Goal: Task Accomplishment & Management: Complete application form

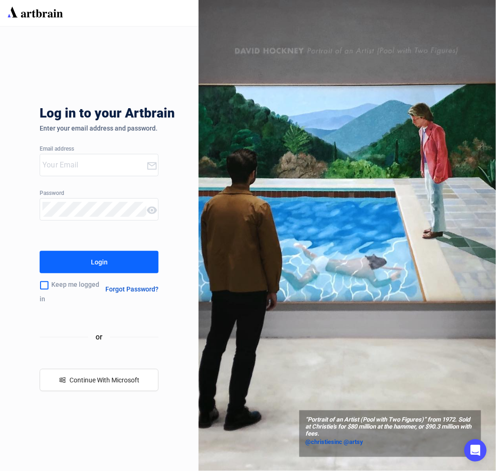
type input "[PERSON_NAME][EMAIL_ADDRESS][DOMAIN_NAME]"
drag, startPoint x: 48, startPoint y: 283, endPoint x: 59, endPoint y: 275, distance: 13.0
click at [48, 283] on input "checkbox" at bounding box center [44, 285] width 9 height 20
checkbox input "true"
click at [68, 266] on button "Login" at bounding box center [99, 262] width 119 height 22
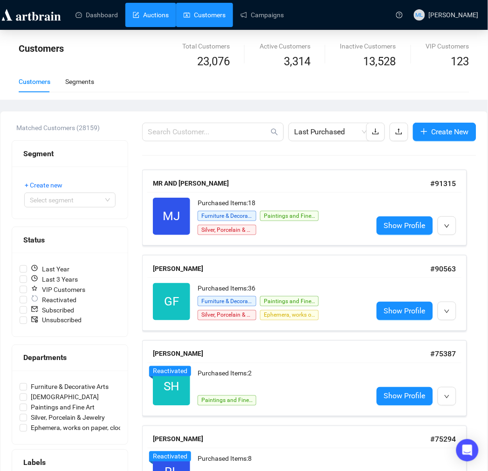
drag, startPoint x: 153, startPoint y: 6, endPoint x: 158, endPoint y: 13, distance: 8.6
click at [152, 7] on link "Auctions" at bounding box center [151, 15] width 36 height 24
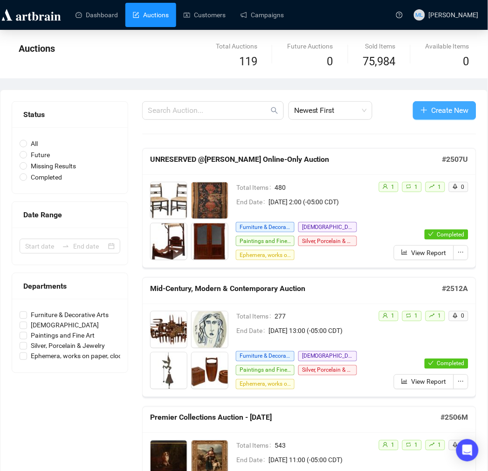
click at [457, 112] on span "Create New" at bounding box center [450, 110] width 37 height 12
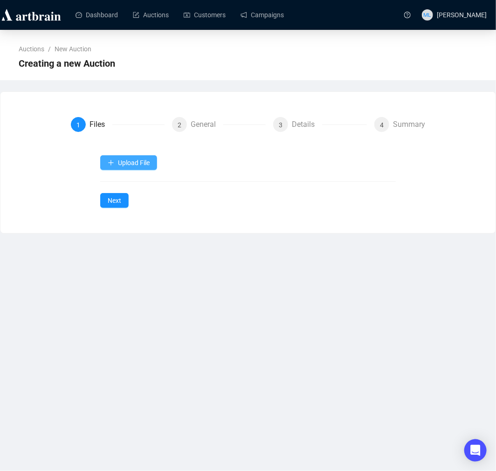
click at [139, 164] on span "Upload File" at bounding box center [134, 162] width 32 height 7
click at [121, 217] on span "Items" at bounding box center [129, 215] width 43 height 10
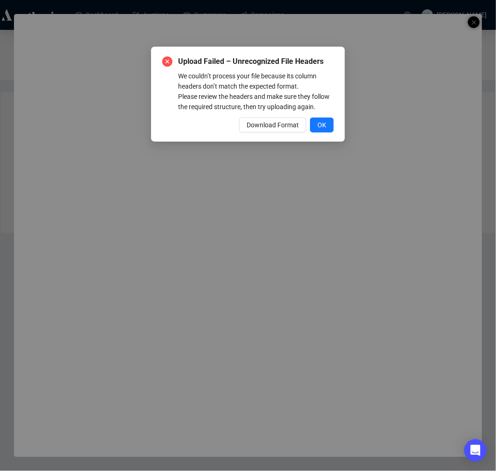
drag, startPoint x: 327, startPoint y: 124, endPoint x: 332, endPoint y: 129, distance: 7.6
click at [327, 124] on button "OK" at bounding box center [322, 124] width 24 height 15
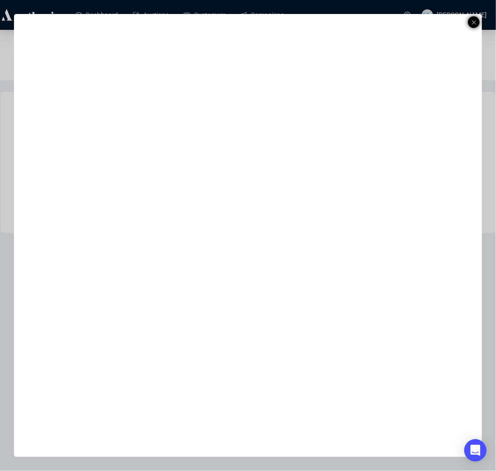
click at [474, 24] on icon at bounding box center [474, 22] width 5 height 11
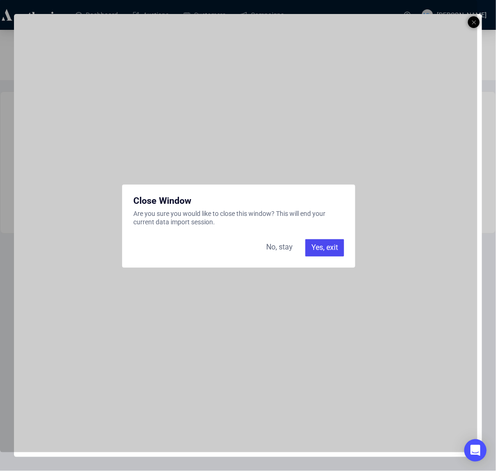
click at [317, 247] on div "Yes, exit" at bounding box center [324, 247] width 39 height 17
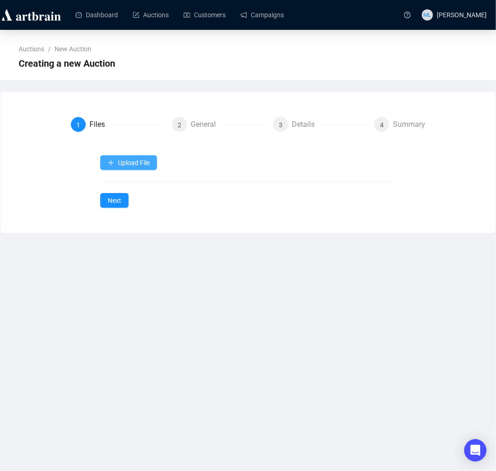
click at [130, 164] on span "Upload File" at bounding box center [134, 162] width 32 height 7
click at [128, 217] on span "Items" at bounding box center [129, 215] width 43 height 10
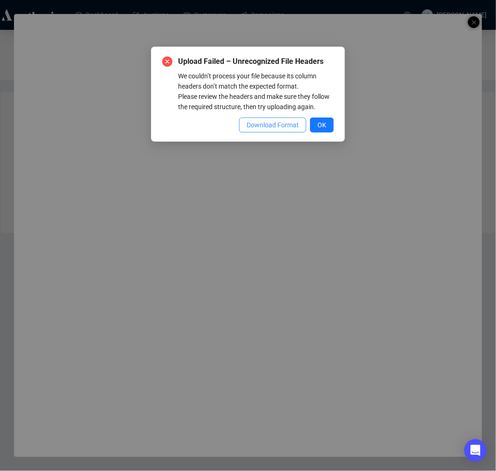
click at [270, 123] on span "Download Format" at bounding box center [273, 125] width 52 height 10
click at [324, 131] on button "OK" at bounding box center [322, 124] width 24 height 15
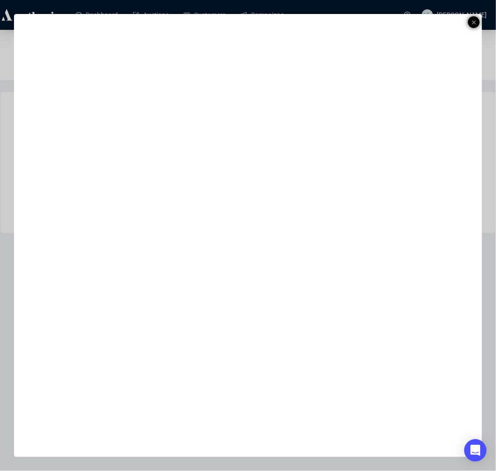
click at [477, 21] on div at bounding box center [474, 22] width 12 height 12
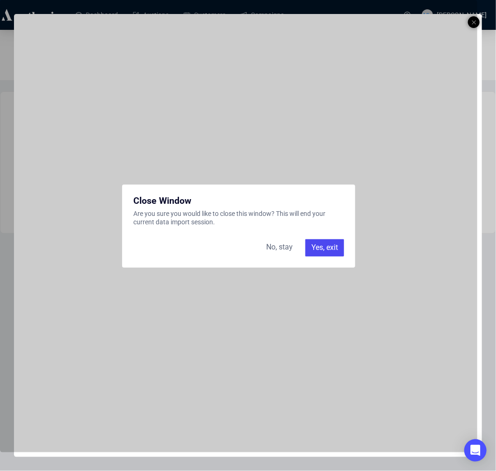
click at [316, 246] on div "Yes, exit" at bounding box center [324, 247] width 39 height 17
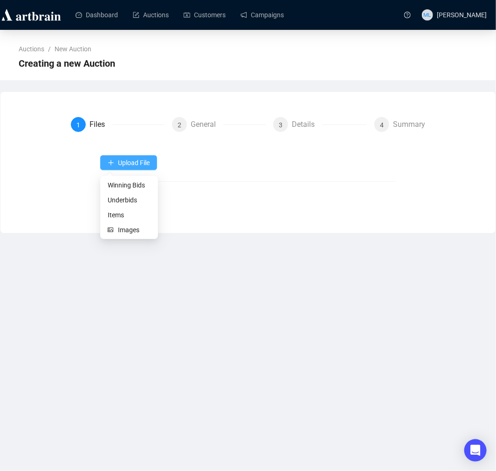
click at [138, 161] on span "Upload File" at bounding box center [134, 162] width 32 height 7
click at [117, 212] on span "Items" at bounding box center [129, 215] width 43 height 10
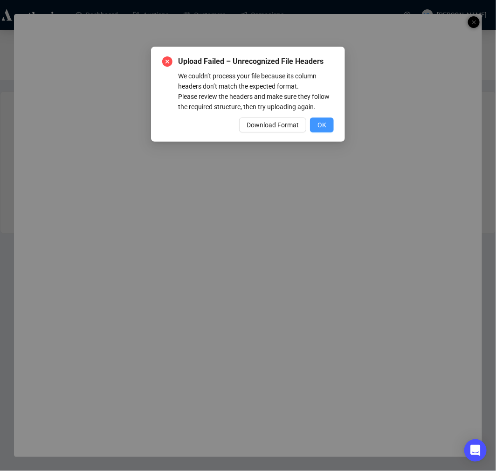
click at [320, 123] on span "OK" at bounding box center [321, 125] width 9 height 10
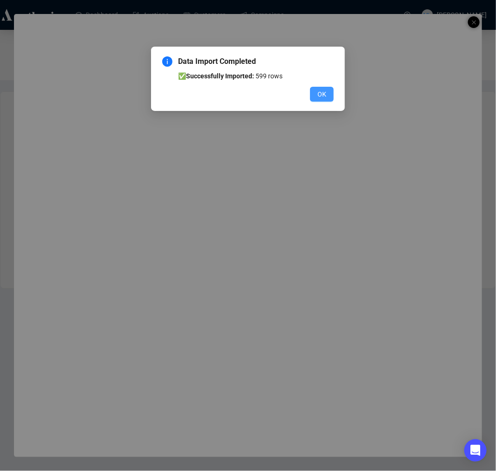
click at [321, 93] on span "OK" at bounding box center [321, 94] width 9 height 10
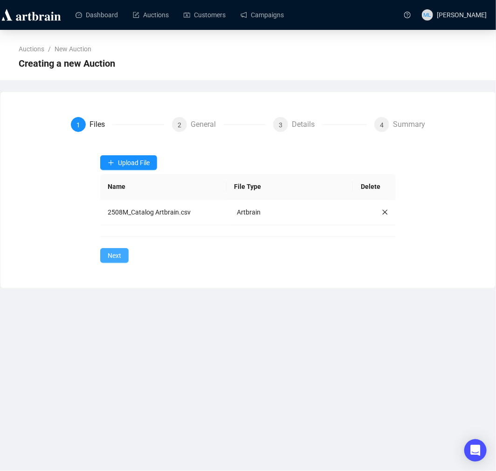
click at [119, 250] on span "Next" at bounding box center [115, 255] width 14 height 10
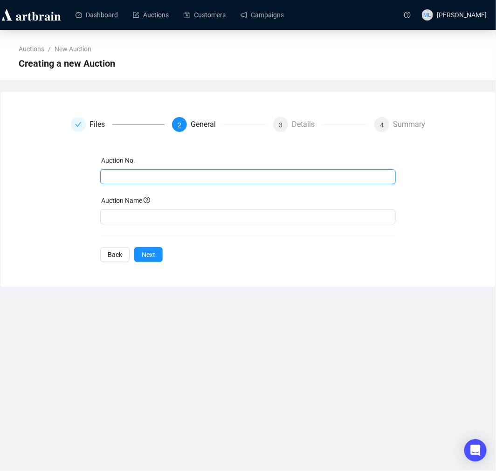
click at [186, 176] on input "text" at bounding box center [247, 177] width 282 height 10
type input "2508M"
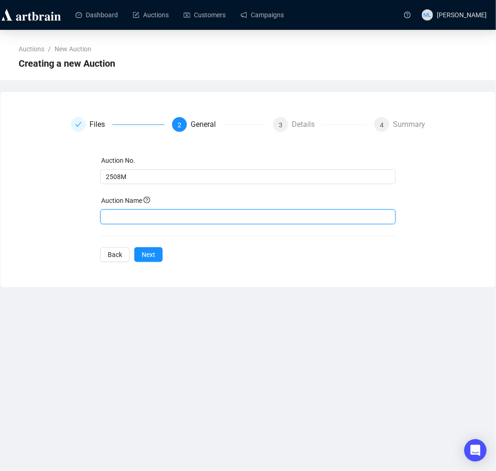
click at [176, 212] on input "text" at bounding box center [248, 216] width 296 height 15
type input "Premier Collections Auction - [DATE]"
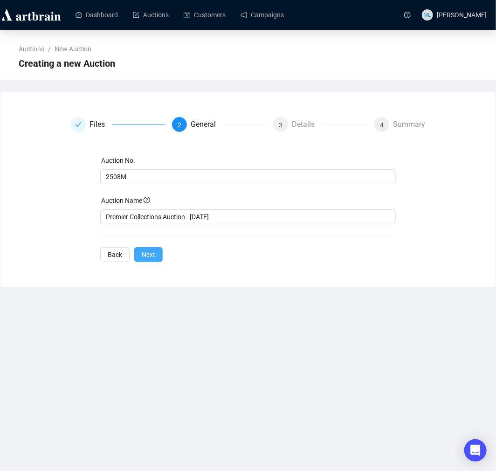
click at [151, 255] on span "Next" at bounding box center [149, 254] width 14 height 10
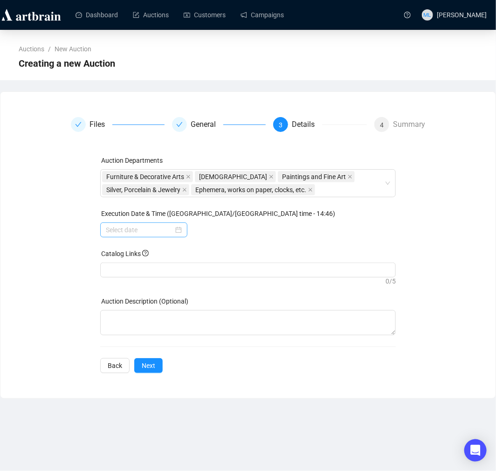
click at [179, 227] on div at bounding box center [144, 230] width 76 height 10
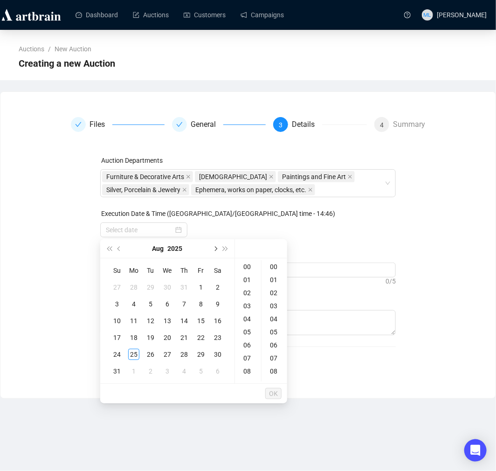
click at [213, 245] on button "Next month (PageDown)" at bounding box center [215, 248] width 10 height 19
click at [203, 304] on div "12" at bounding box center [200, 303] width 11 height 11
click at [245, 295] on div "10" at bounding box center [248, 293] width 22 height 13
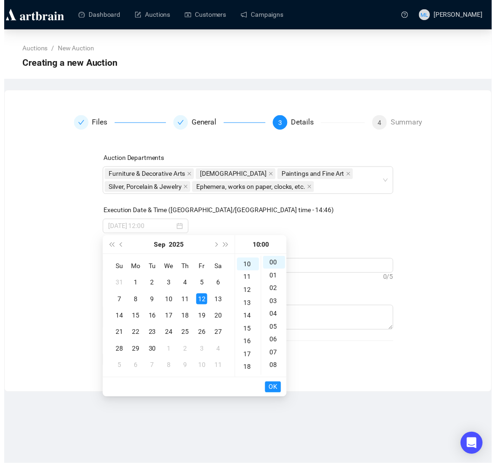
scroll to position [131, 0]
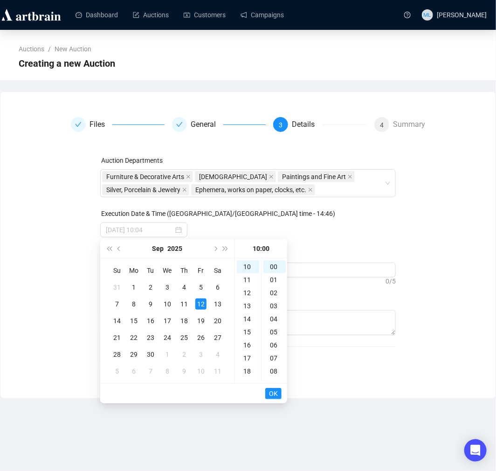
type input "[DATE] 10:00"
click at [273, 392] on span "OK" at bounding box center [273, 394] width 9 height 18
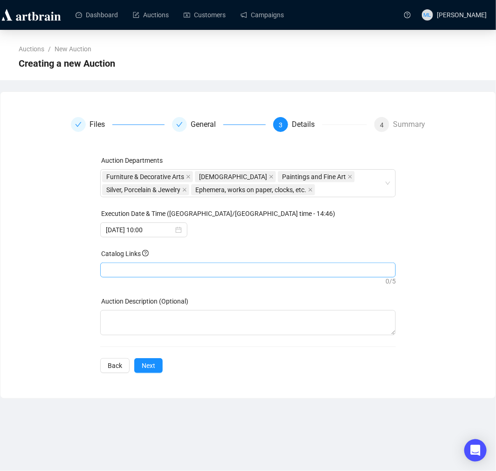
click at [152, 265] on div at bounding box center [248, 269] width 292 height 13
drag, startPoint x: 159, startPoint y: 269, endPoint x: 115, endPoint y: 277, distance: 45.4
click at [115, 277] on span "0 / 5" at bounding box center [248, 275] width 296 height 19
drag, startPoint x: 114, startPoint y: 271, endPoint x: 110, endPoint y: 273, distance: 5.0
click at [109, 273] on div at bounding box center [248, 269] width 292 height 13
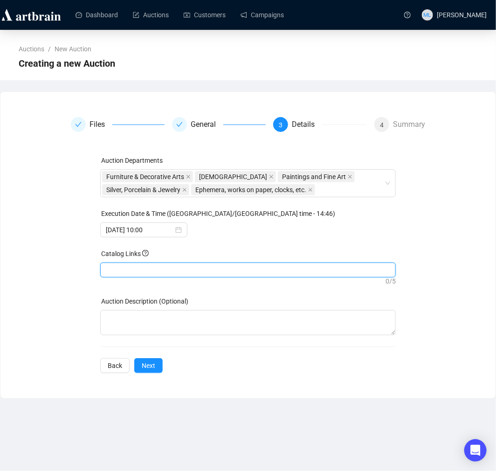
drag, startPoint x: 112, startPoint y: 271, endPoint x: 159, endPoint y: 244, distance: 54.1
click at [110, 271] on div at bounding box center [248, 269] width 292 height 13
click at [105, 270] on div at bounding box center [105, 269] width 6 height 11
drag, startPoint x: 114, startPoint y: 269, endPoint x: 103, endPoint y: 270, distance: 10.8
click at [103, 270] on div at bounding box center [105, 269] width 6 height 11
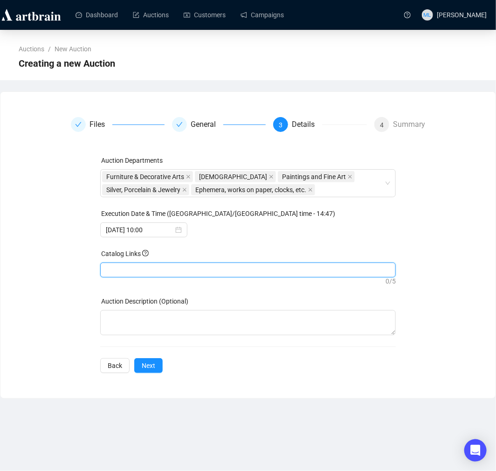
paste input "[URL][DOMAIN_NAME]"
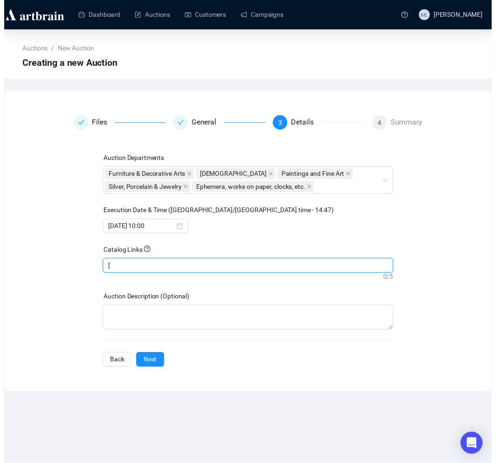
scroll to position [0, 212]
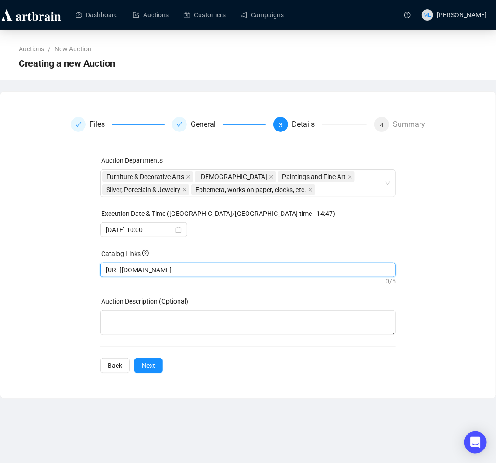
type input "[URL][DOMAIN_NAME]"
click at [247, 287] on div "Auction Departments Furniture & Decorative Arts Asian Paintings and Fine Art Si…" at bounding box center [248, 264] width 296 height 218
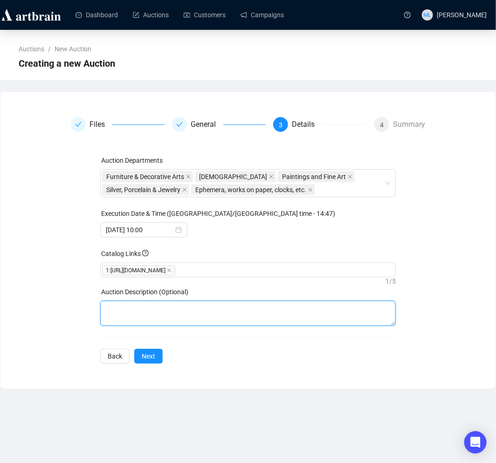
click at [140, 318] on textarea at bounding box center [248, 313] width 296 height 25
paste textarea "[PERSON_NAME] is pleased to present the Fall Premier Collections Auction. This …"
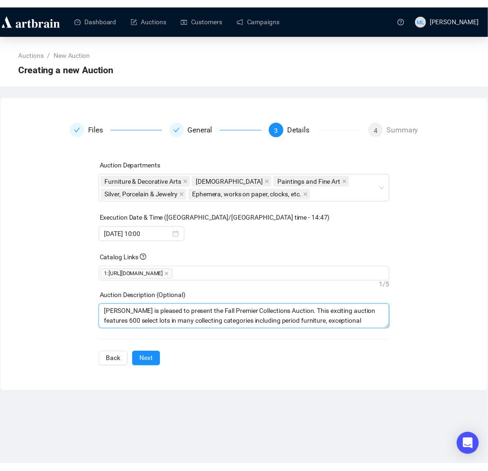
scroll to position [28, 0]
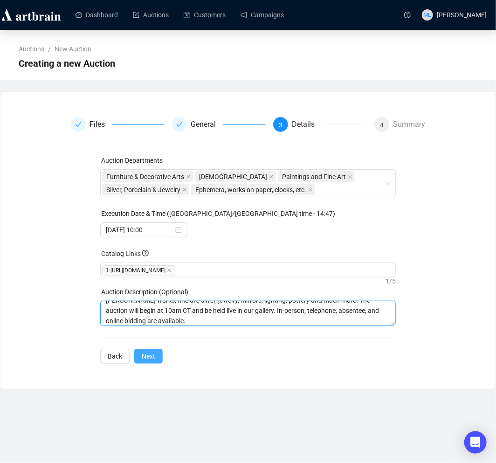
type textarea "[PERSON_NAME] is pleased to present the Fall Premier Collections Auction. This …"
click at [150, 361] on span "Next" at bounding box center [149, 356] width 14 height 10
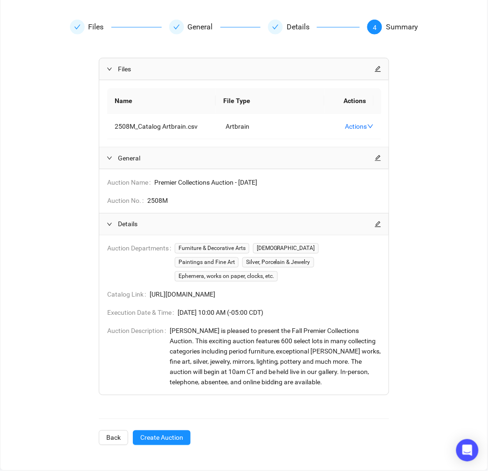
scroll to position [115, 0]
click at [179, 436] on span "Create Auction" at bounding box center [161, 438] width 43 height 10
